Goal: Task Accomplishment & Management: Use online tool/utility

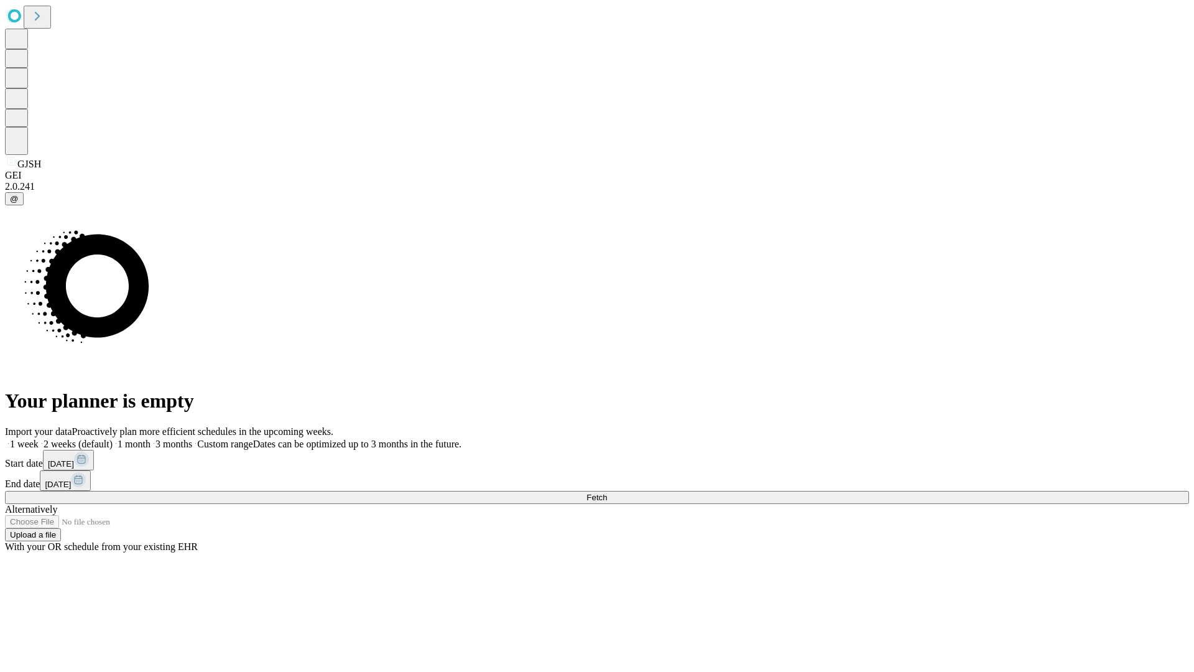
click at [607, 493] on span "Fetch" at bounding box center [597, 497] width 21 height 9
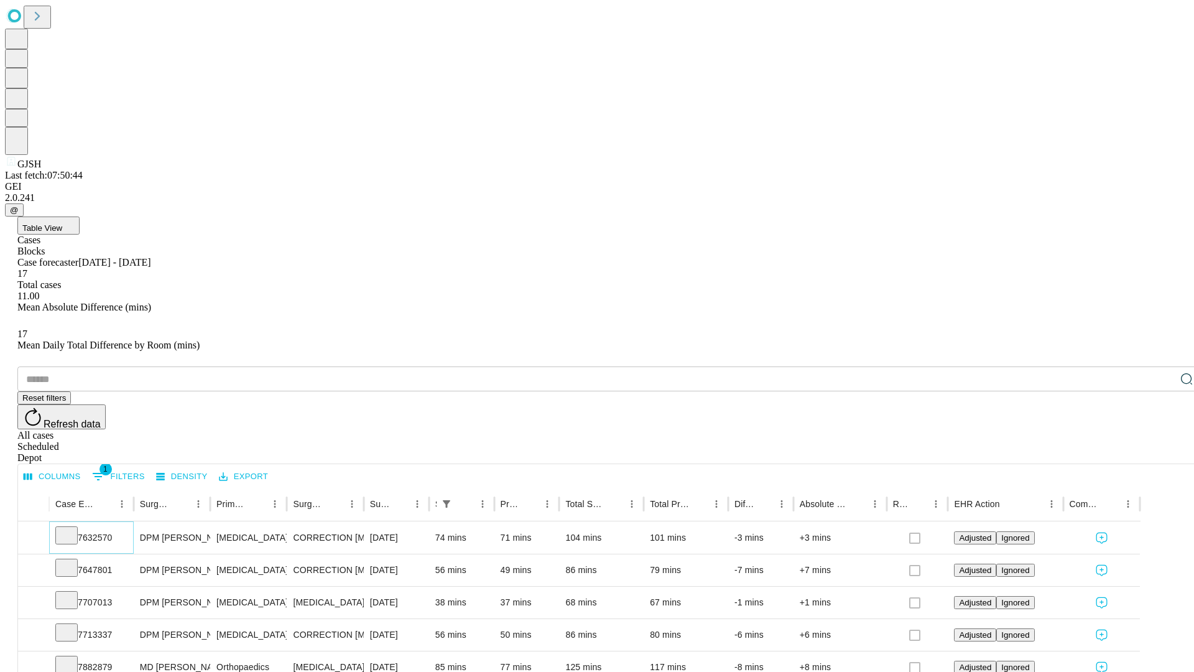
click at [73, 528] on icon at bounding box center [66, 534] width 12 height 12
